Goal: Find specific page/section

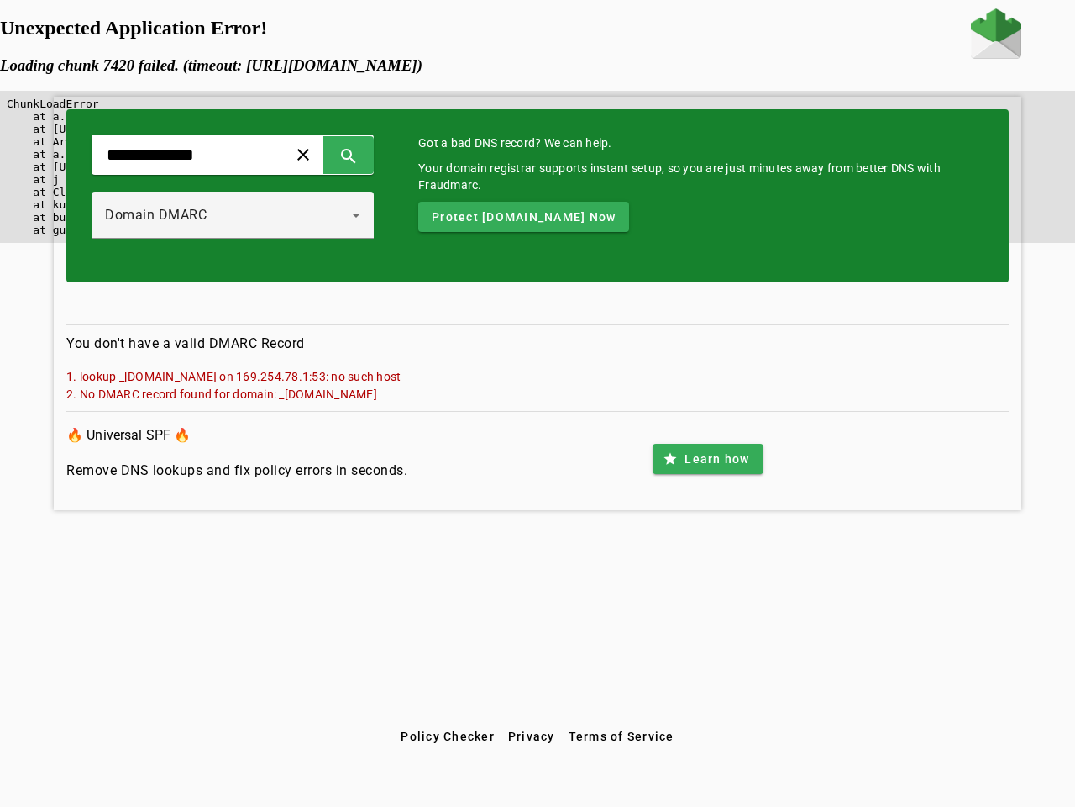
click at [323, 155] on span at bounding box center [303, 154] width 40 height 40
click at [369, 155] on span at bounding box center [349, 154] width 40 height 40
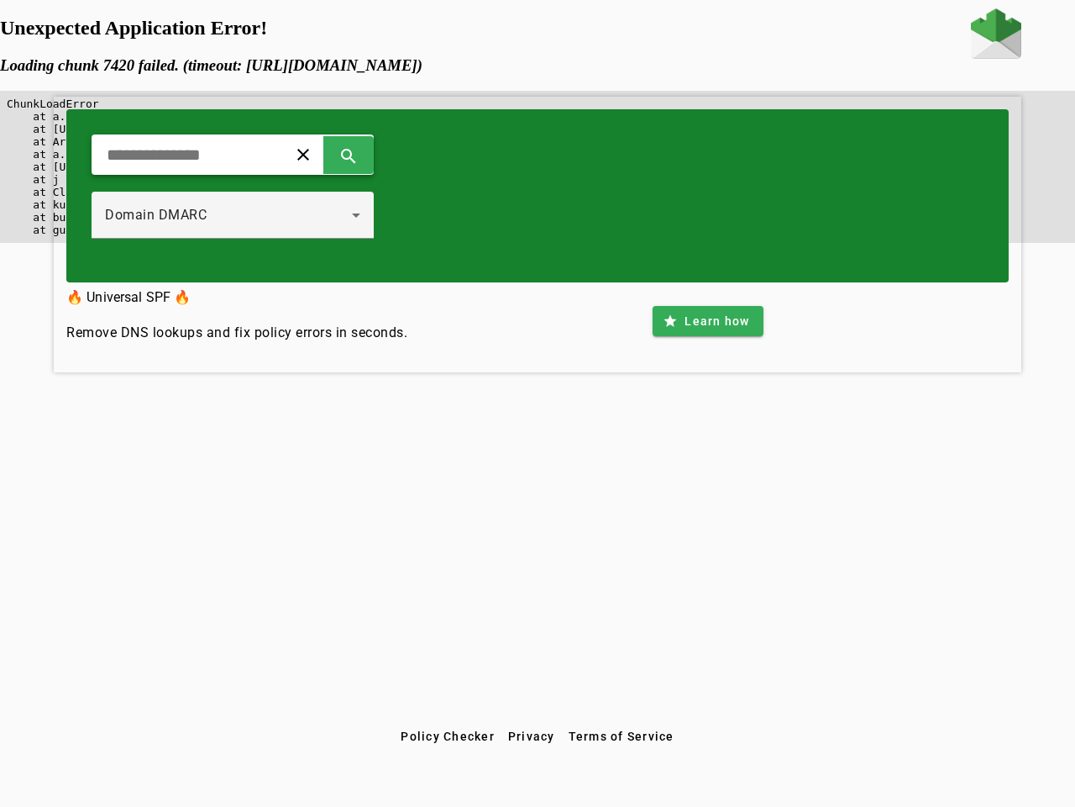
click at [250, 215] on div "Domain DMARC" at bounding box center [228, 215] width 247 height 20
click at [553, 217] on div "clear search Domain DMARC" at bounding box center [537, 195] width 943 height 173
click at [707, 459] on div "clear search Domain DMARC 🔥 Universal SPF 🔥 Remove DNS lookups and fix policy e…" at bounding box center [537, 364] width 1075 height 712
click at [447, 736] on span "Policy Checker" at bounding box center [448, 735] width 94 height 13
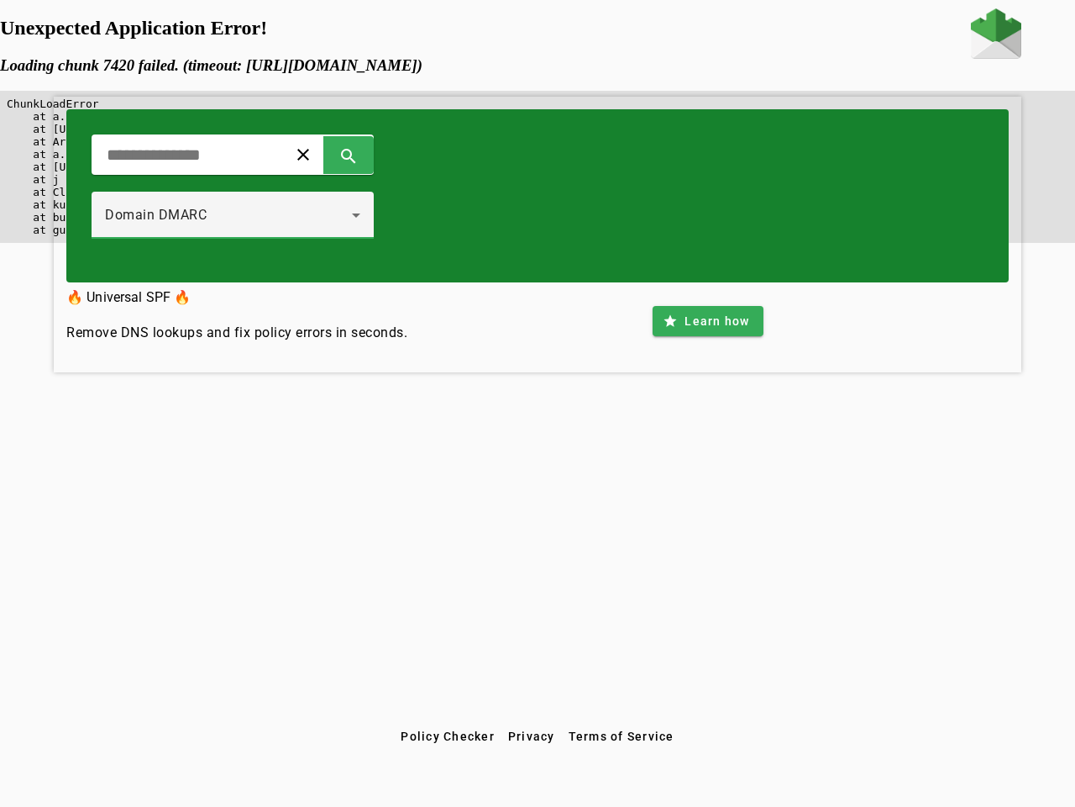
click at [532, 736] on span "Privacy" at bounding box center [531, 735] width 47 height 13
click at [621, 736] on span "Terms of Service" at bounding box center [622, 735] width 106 height 13
